Goal: Task Accomplishment & Management: Manage account settings

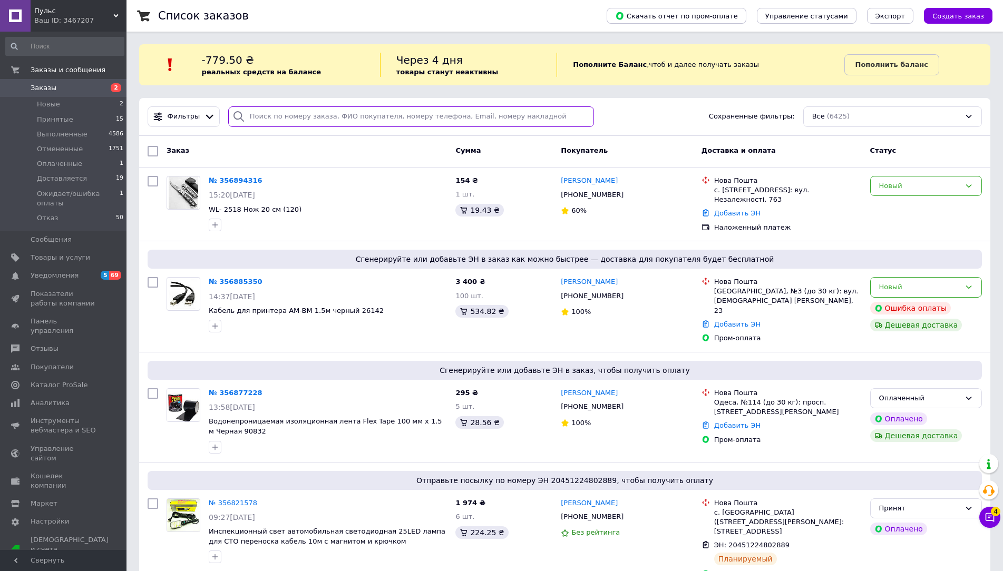
click at [289, 115] on input "search" at bounding box center [411, 116] width 366 height 21
paste input "[PHONE_NUMBER]"
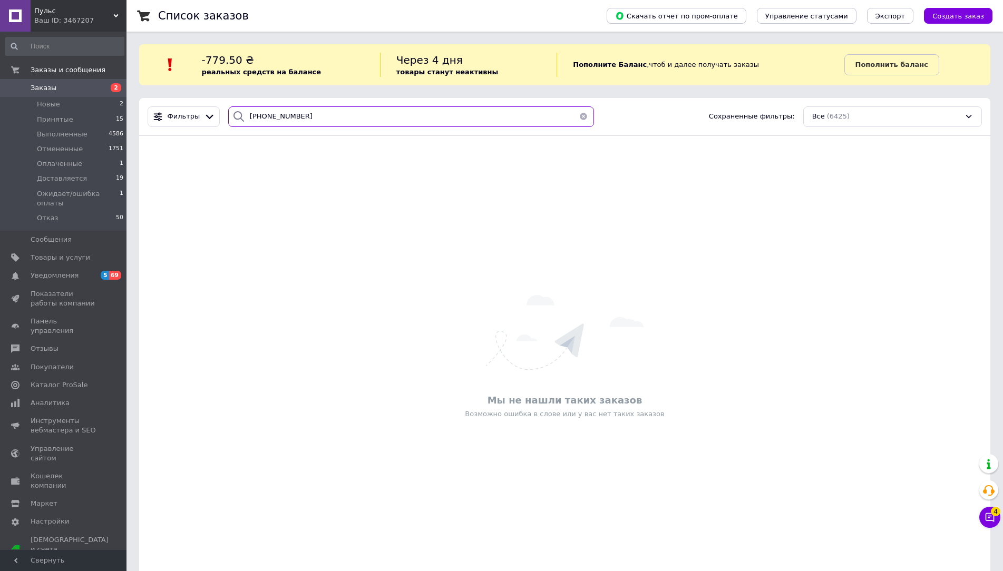
type input "[PHONE_NUMBER]"
click at [578, 116] on button "button" at bounding box center [583, 116] width 21 height 21
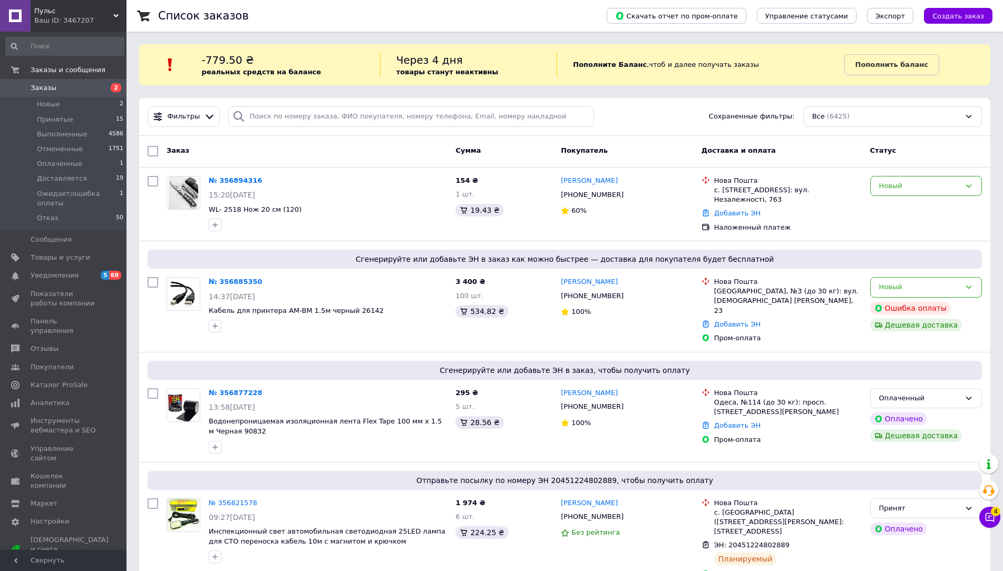
click at [103, 122] on li "Принятые 15" at bounding box center [65, 119] width 130 height 15
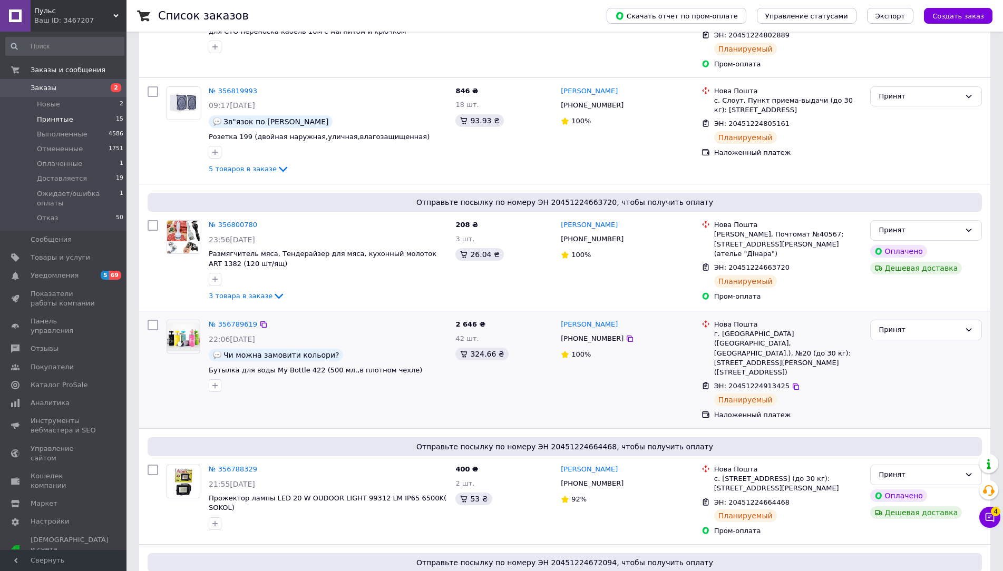
scroll to position [316, 0]
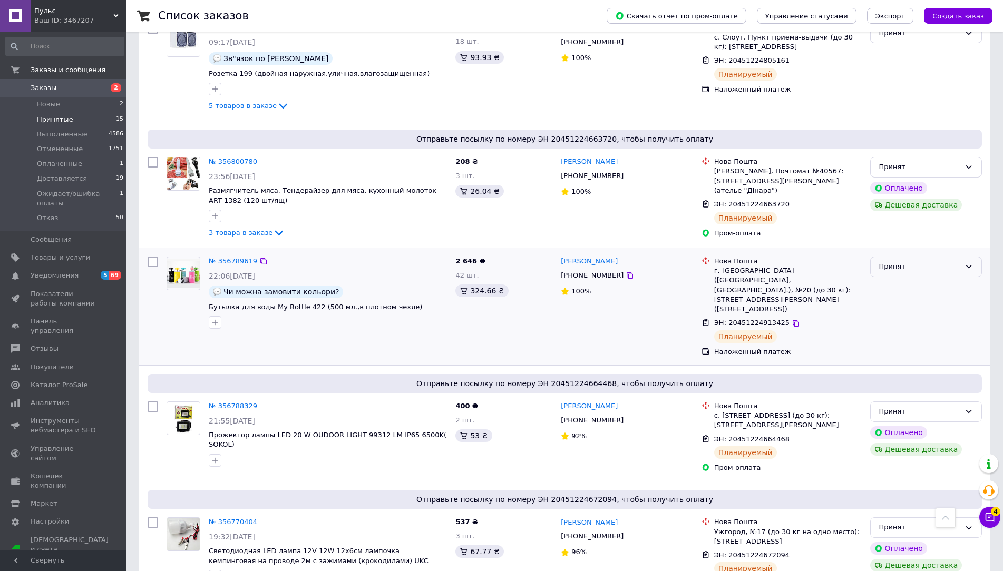
click at [923, 265] on div "Принят" at bounding box center [926, 267] width 112 height 21
click at [896, 299] on li "Отменен" at bounding box center [925, 307] width 111 height 19
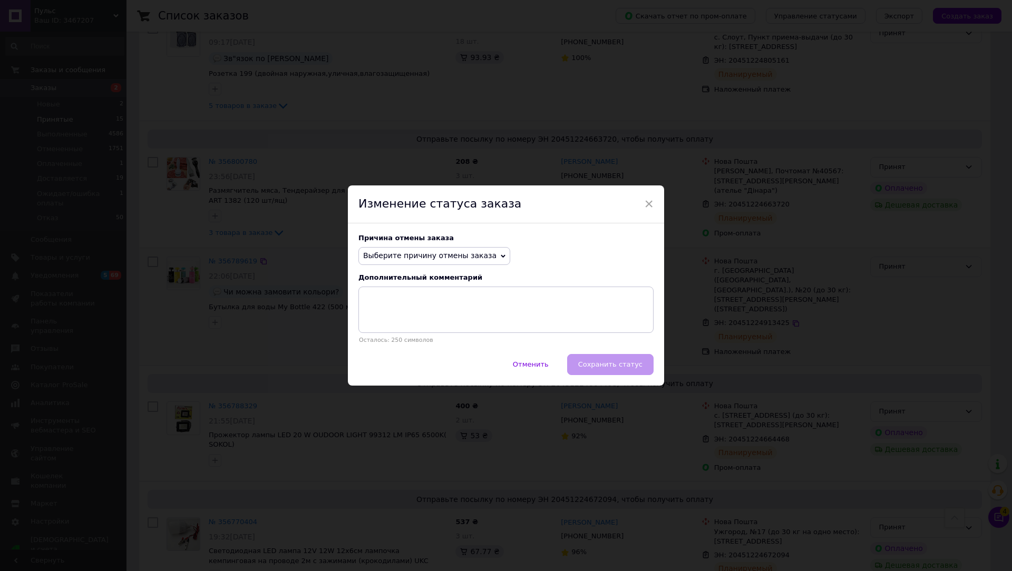
click at [455, 253] on span "Выберите причину отмены заказа" at bounding box center [429, 255] width 133 height 8
click at [426, 319] on li "По просьбе покупателя" at bounding box center [434, 321] width 151 height 15
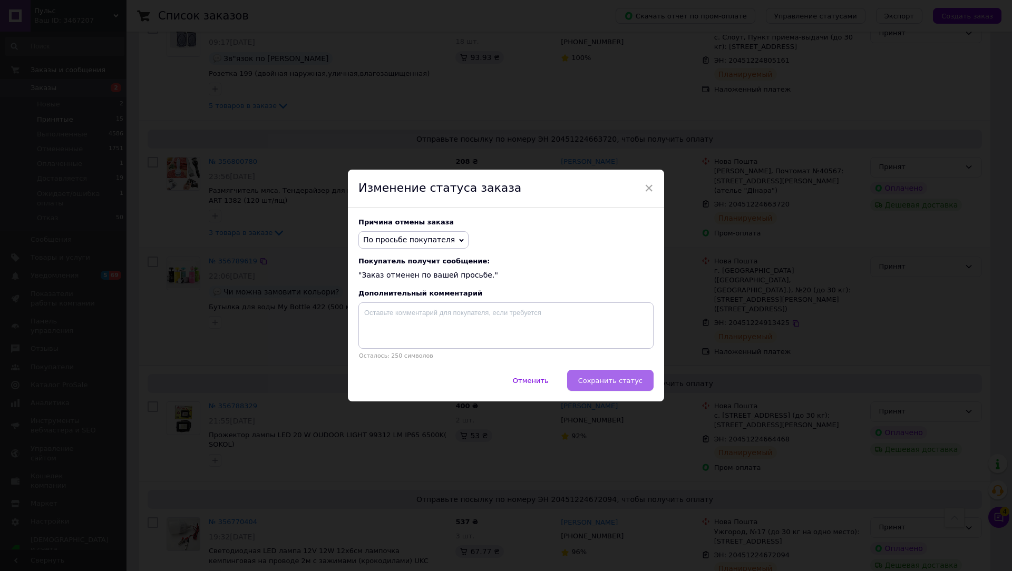
click at [617, 389] on button "Сохранить статус" at bounding box center [610, 380] width 86 height 21
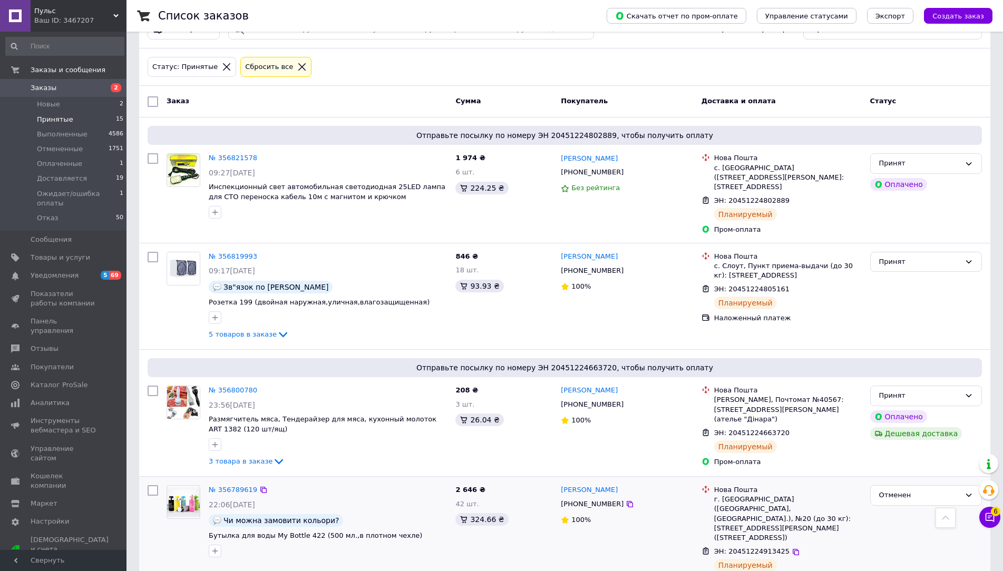
scroll to position [0, 0]
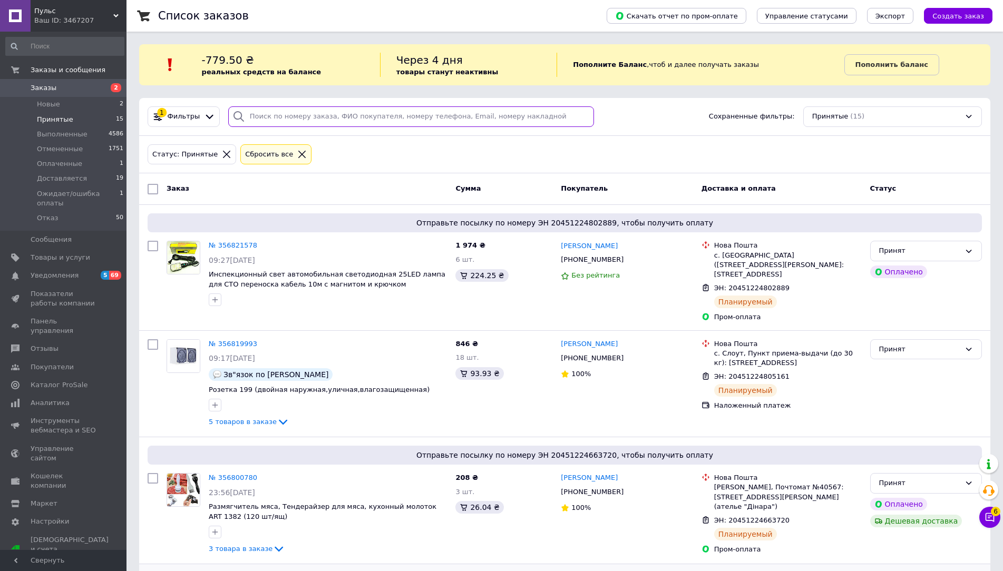
click at [271, 121] on input "search" at bounding box center [411, 116] width 366 height 21
paste input "[PHONE_NUMBER]"
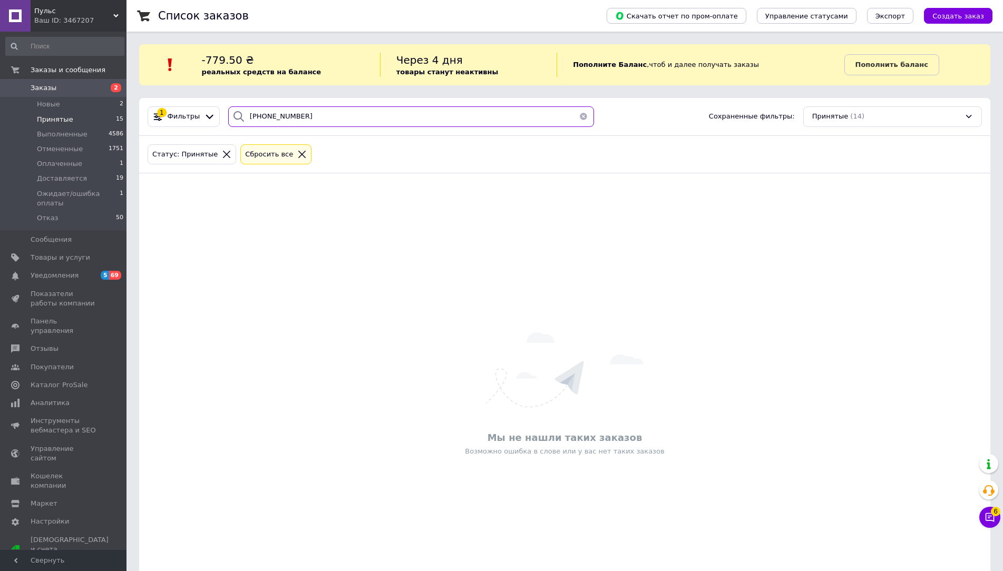
type input "[PHONE_NUMBER]"
click at [222, 158] on icon at bounding box center [226, 154] width 9 height 9
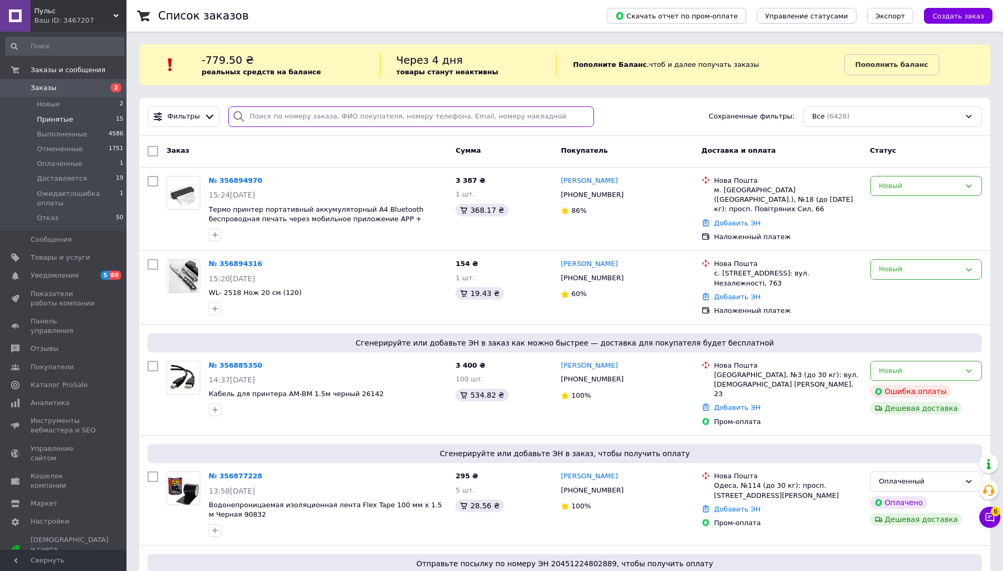
click at [293, 121] on input "search" at bounding box center [411, 116] width 366 height 21
paste input "[PHONE_NUMBER]"
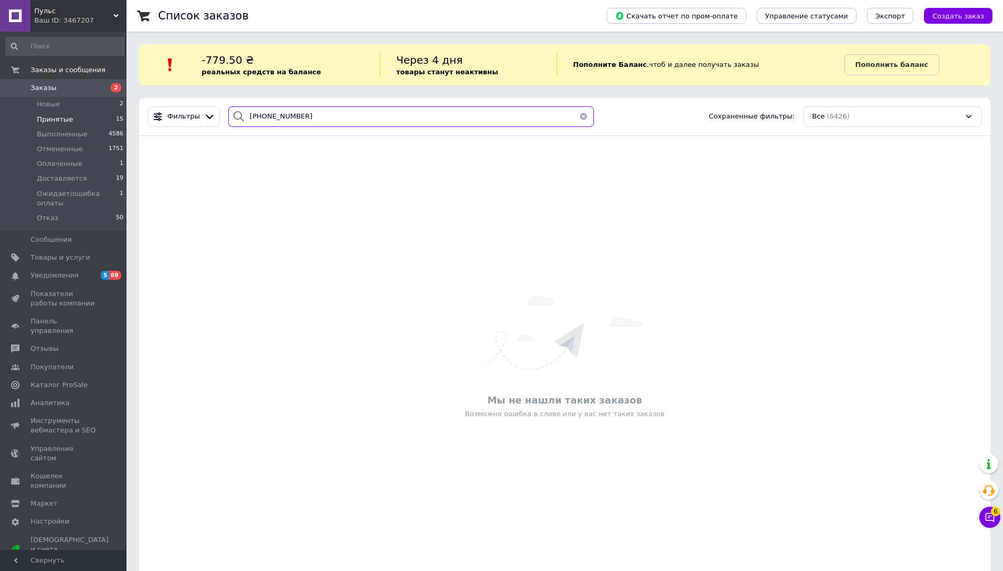
type input "[PHONE_NUMBER]"
click at [580, 118] on button "button" at bounding box center [583, 116] width 21 height 21
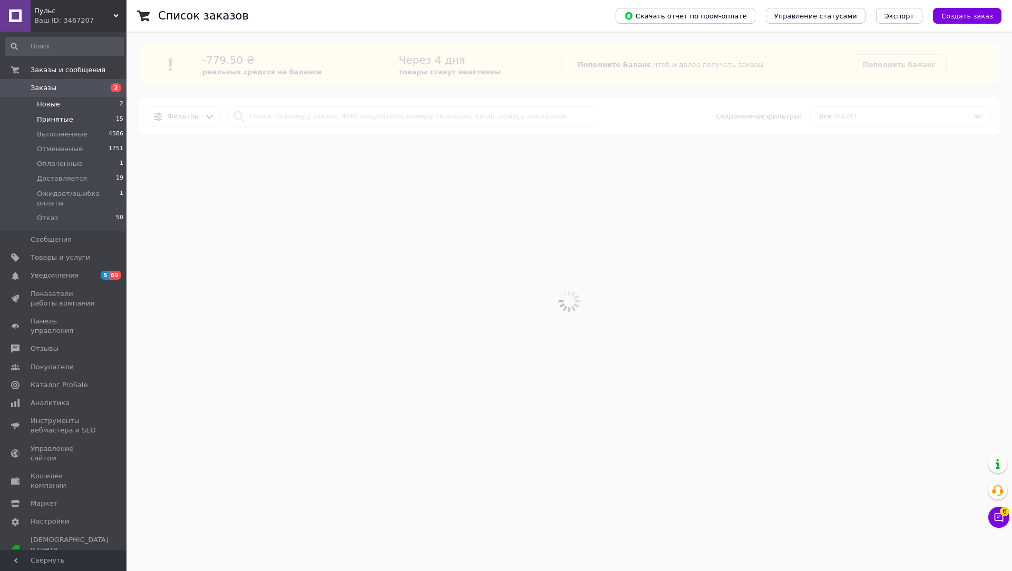
click at [113, 106] on li "Новые 2" at bounding box center [65, 104] width 130 height 15
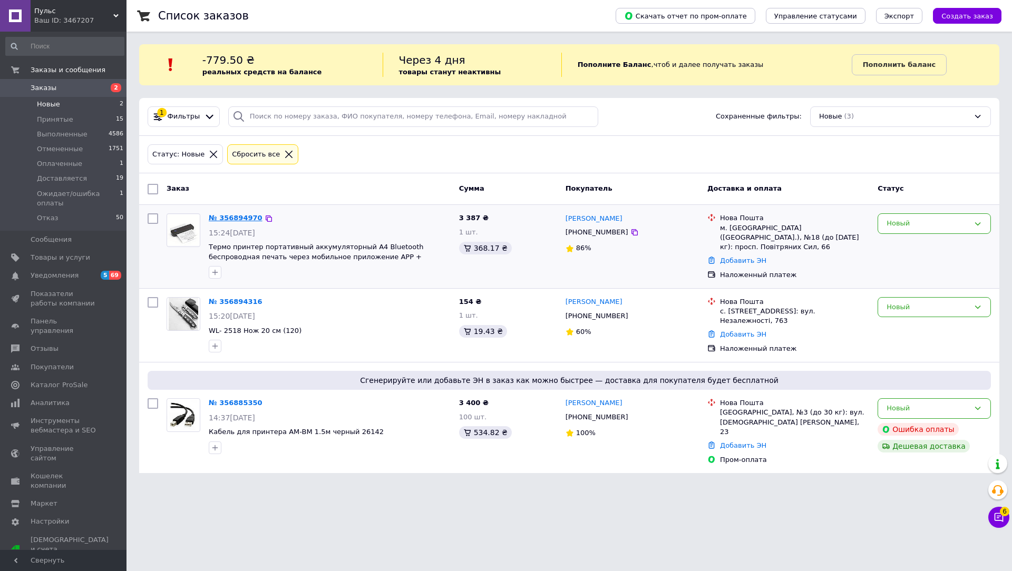
click at [243, 219] on link "№ 356894970" at bounding box center [236, 218] width 54 height 8
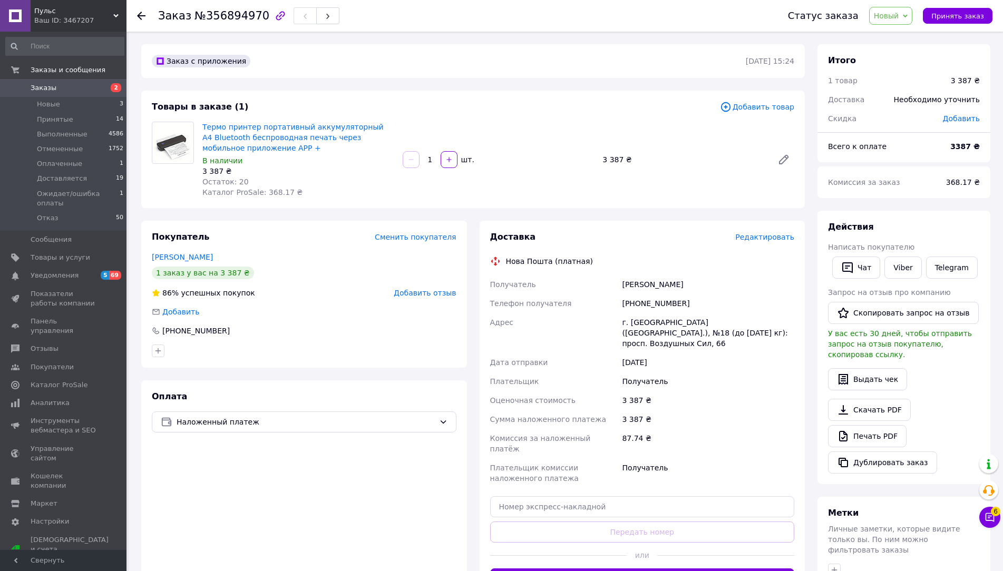
click at [899, 19] on span "Новый" at bounding box center [886, 16] width 25 height 8
click at [902, 35] on li "Принят" at bounding box center [920, 37] width 102 height 16
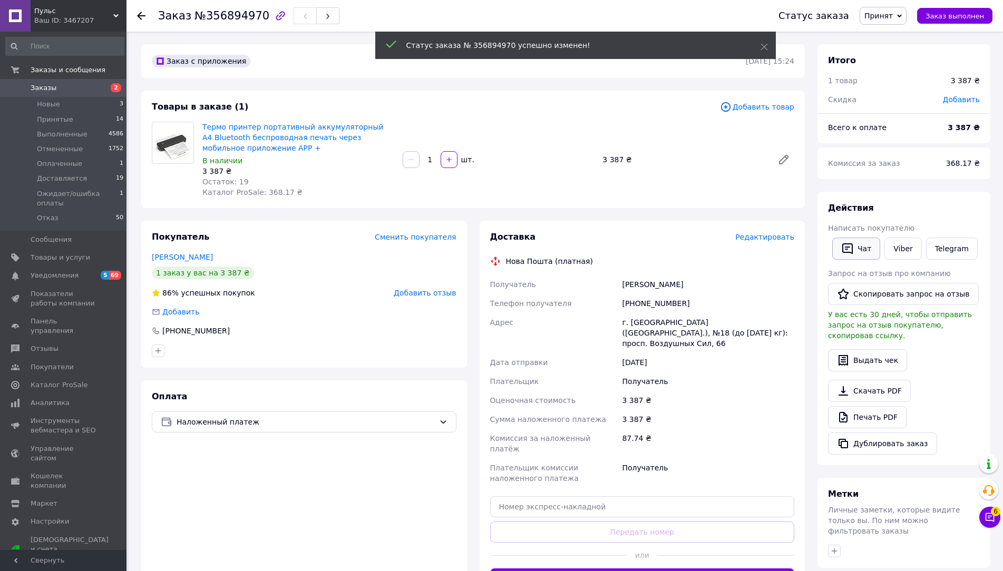
click at [856, 257] on button "Чат" at bounding box center [856, 249] width 48 height 22
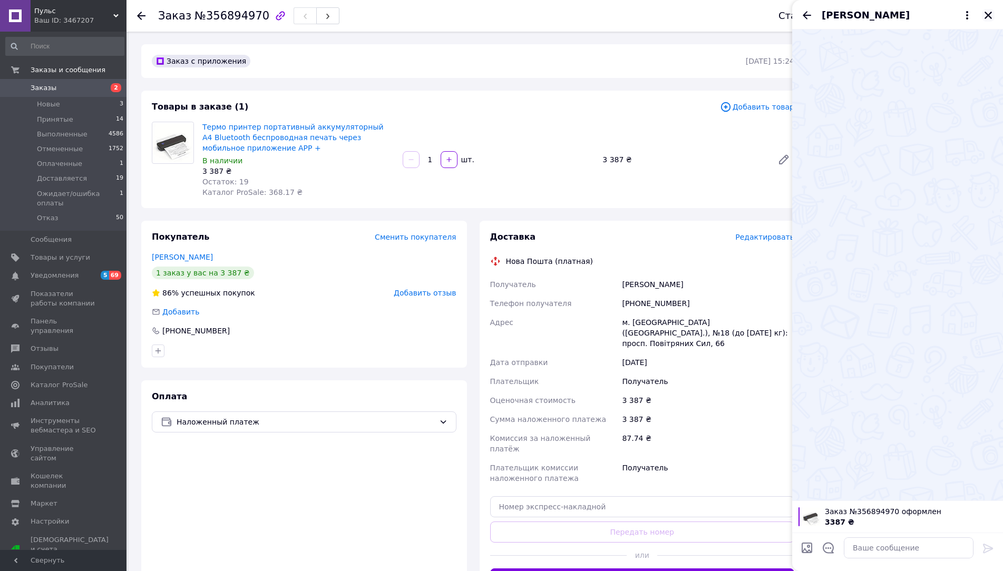
click at [992, 12] on icon "Закрыть" at bounding box center [987, 15] width 9 height 9
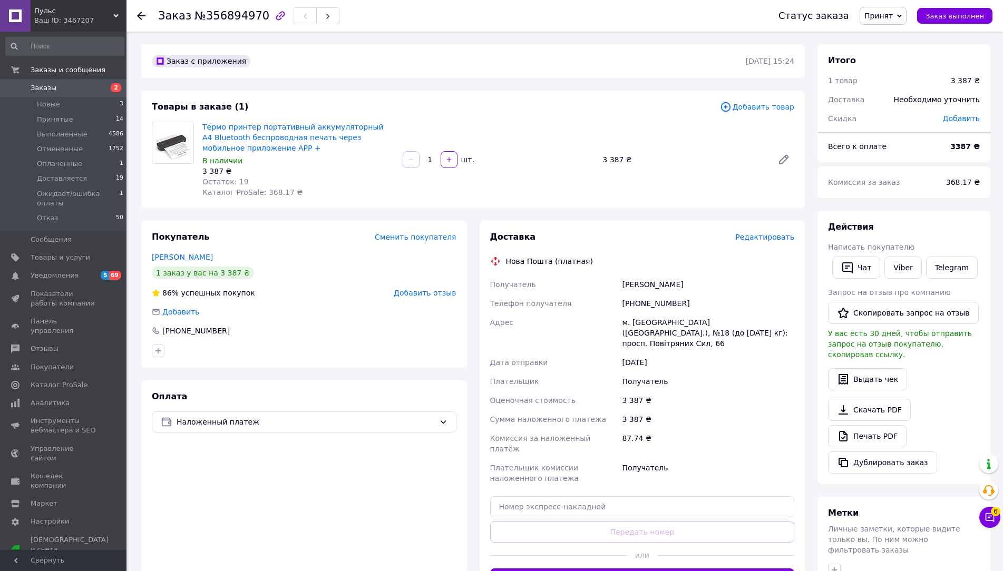
click at [138, 11] on div at bounding box center [141, 16] width 8 height 11
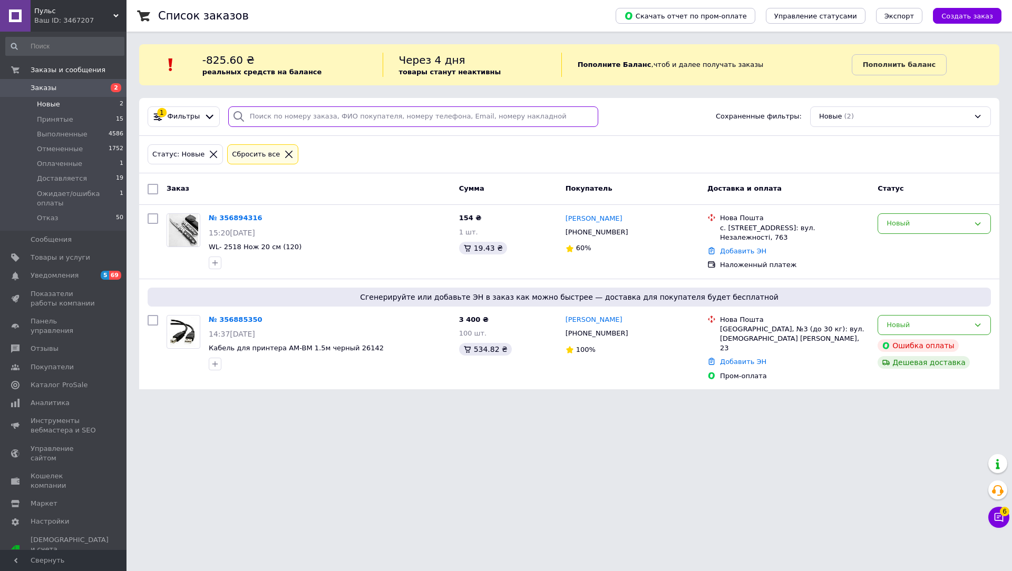
click at [293, 114] on input "search" at bounding box center [413, 116] width 370 height 21
click at [210, 152] on div at bounding box center [214, 154] width 14 height 9
click at [209, 155] on icon at bounding box center [213, 154] width 9 height 9
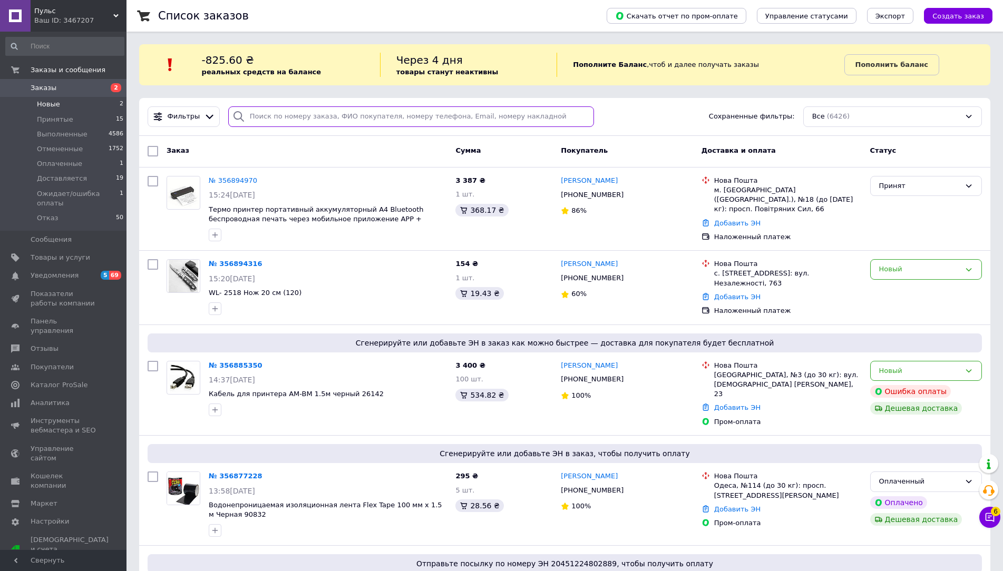
click at [300, 117] on input "search" at bounding box center [411, 116] width 366 height 21
paste input "356236735"
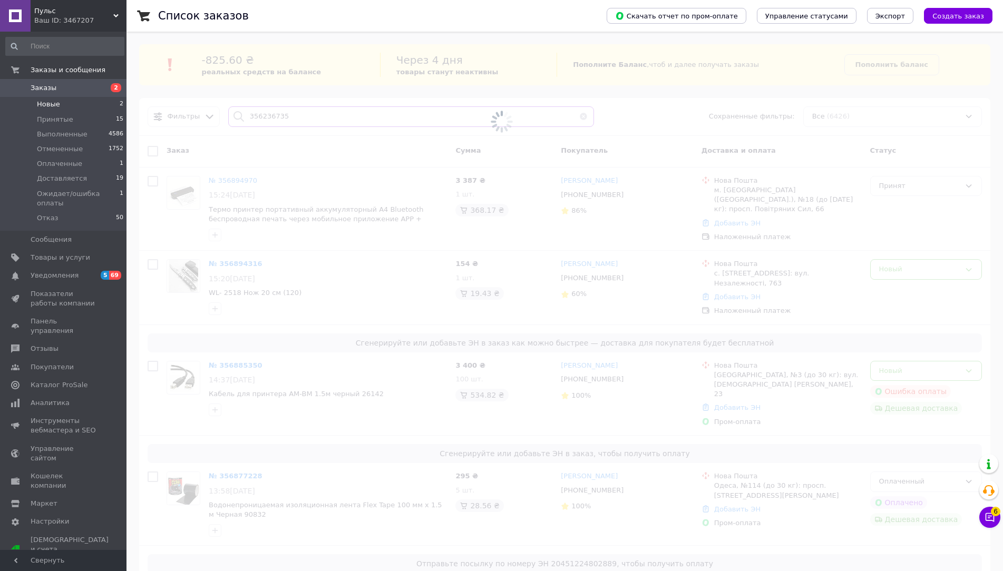
type input "356236735"
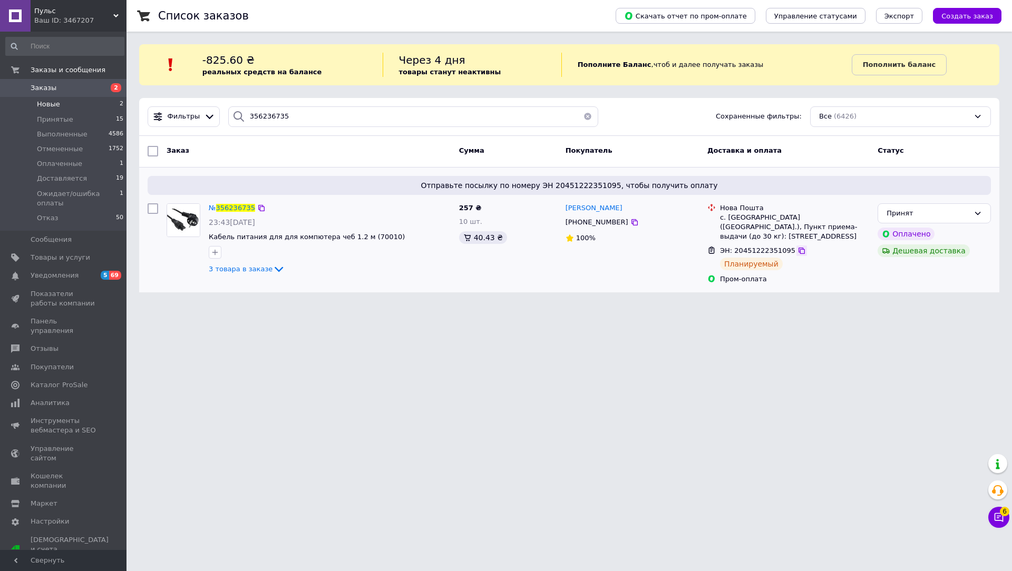
click at [797, 247] on icon at bounding box center [801, 251] width 8 height 8
click at [242, 211] on span "356236735" at bounding box center [235, 208] width 39 height 8
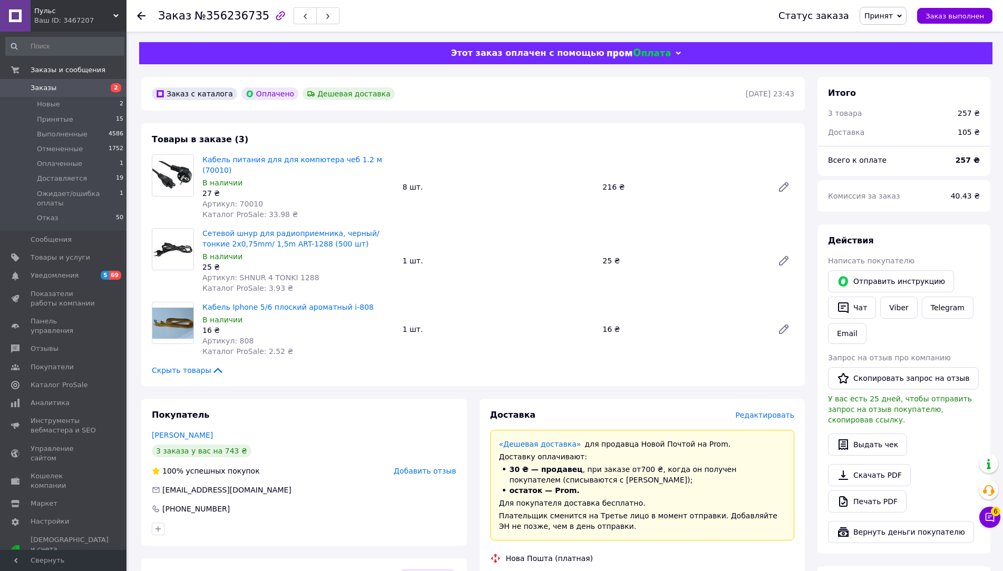
click at [141, 13] on use at bounding box center [141, 16] width 8 height 8
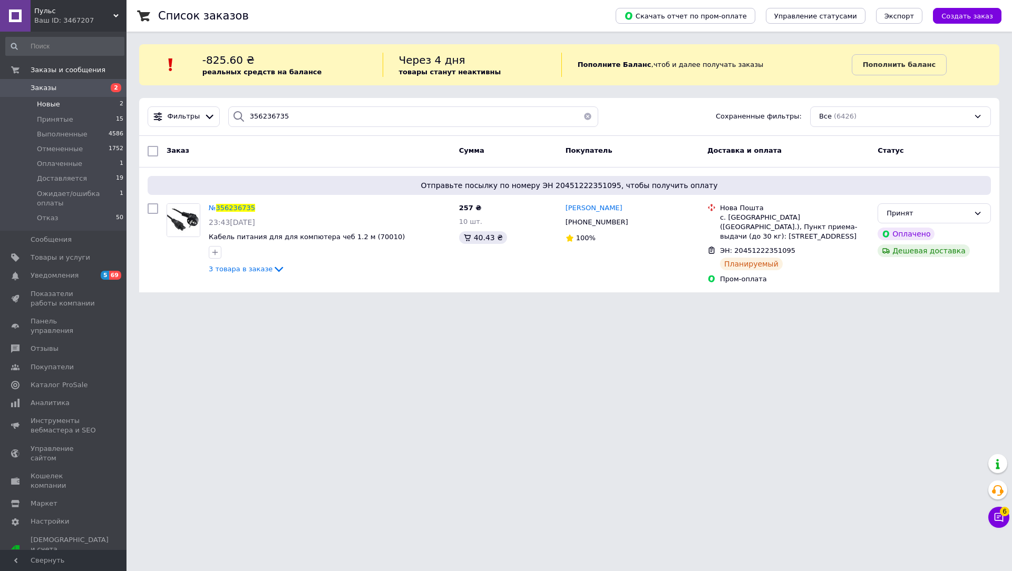
click at [113, 100] on li "Новые 2" at bounding box center [65, 104] width 130 height 15
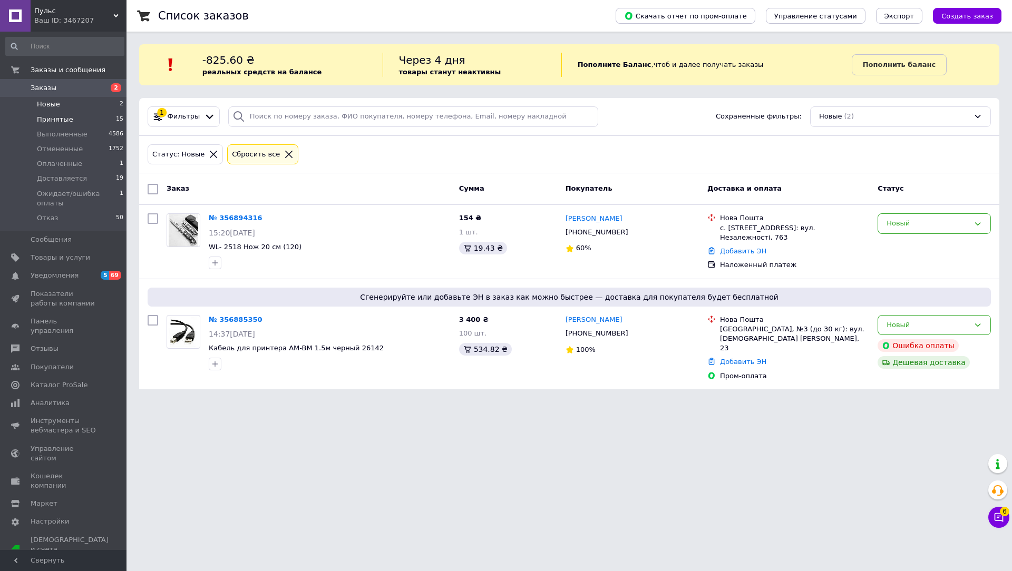
click at [122, 118] on li "Принятые 15" at bounding box center [65, 119] width 130 height 15
